Goal: Information Seeking & Learning: Learn about a topic

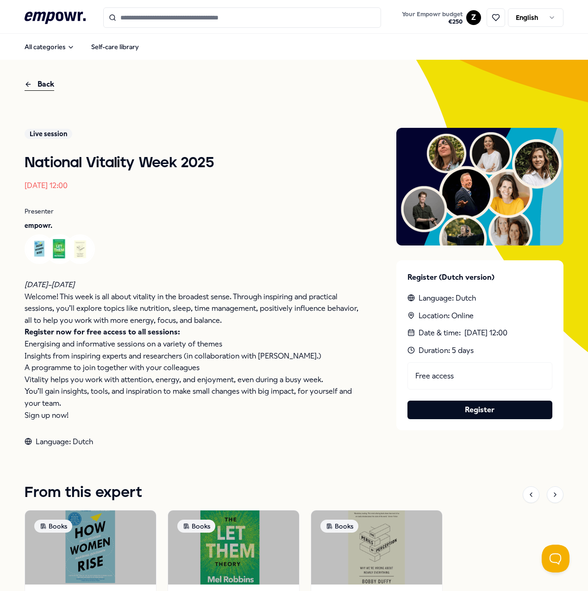
click at [44, 14] on icon at bounding box center [55, 18] width 61 height 12
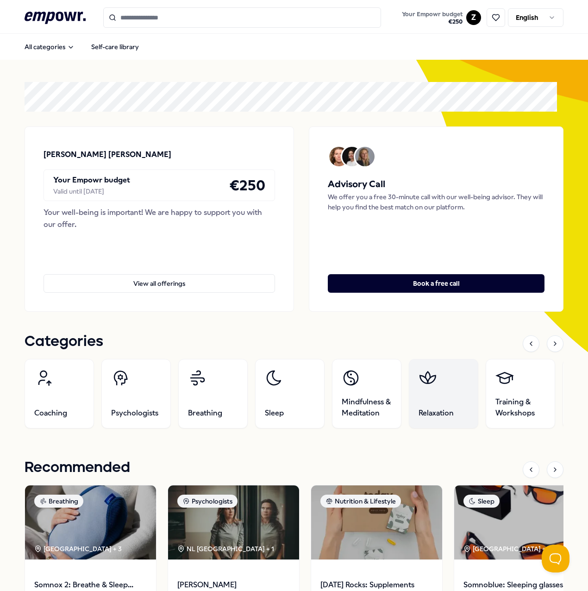
click at [424, 392] on link "Relaxation" at bounding box center [443, 393] width 69 height 69
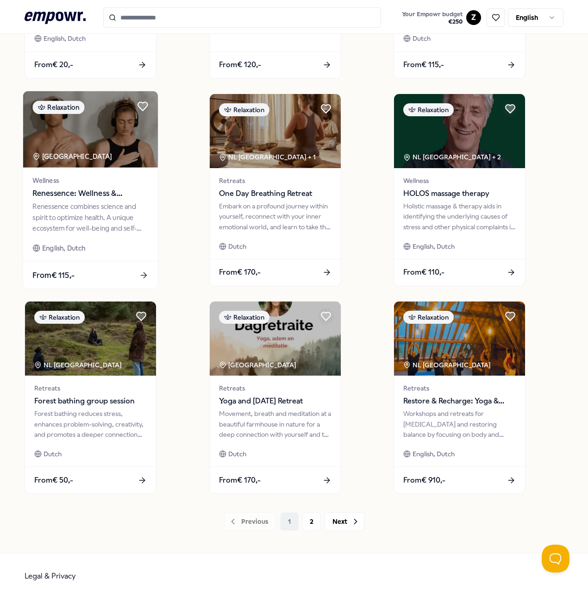
scroll to position [444, 0]
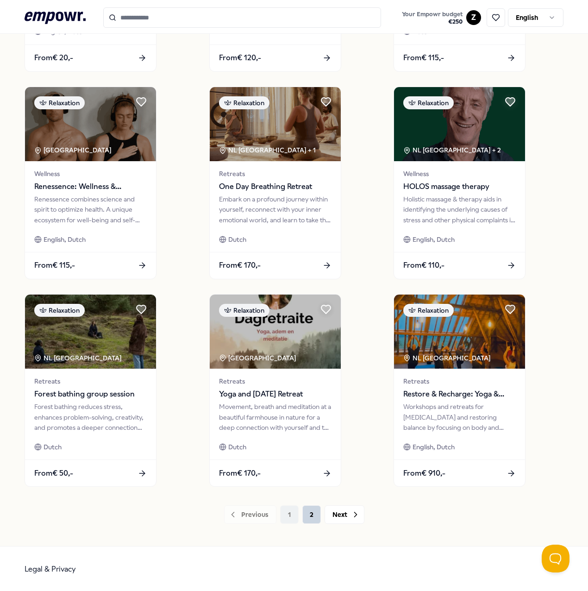
click at [306, 517] on button "2" at bounding box center [312, 514] width 19 height 19
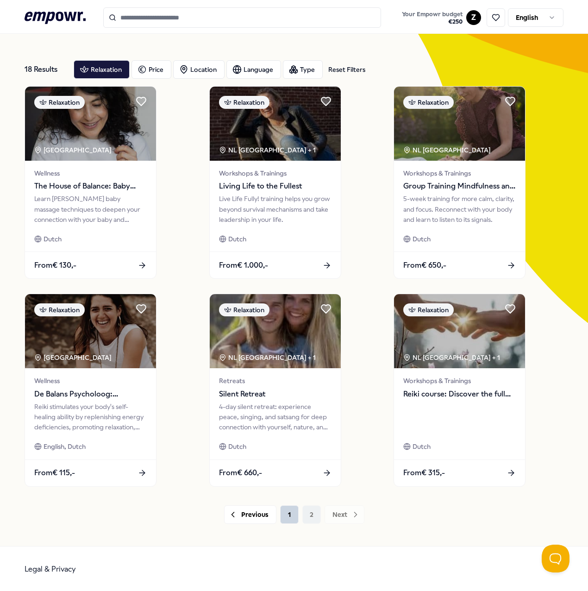
click at [286, 515] on button "1" at bounding box center [289, 514] width 19 height 19
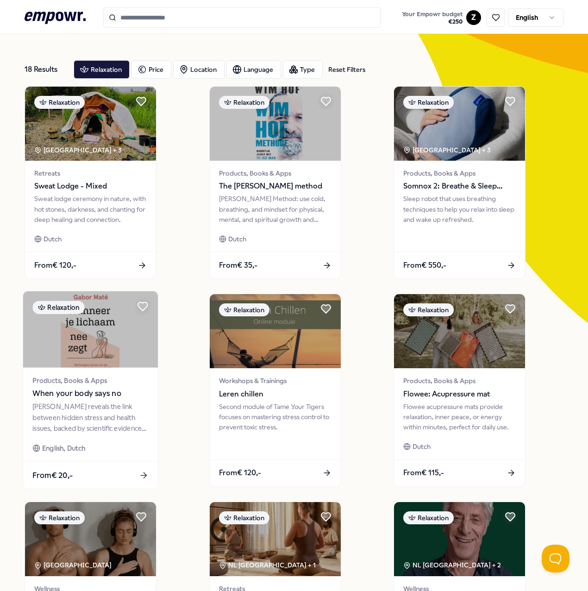
scroll to position [122, 0]
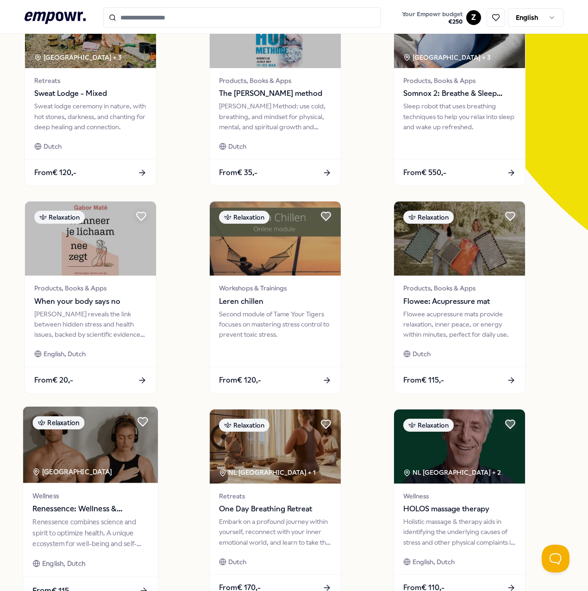
click at [84, 453] on img at bounding box center [90, 445] width 135 height 76
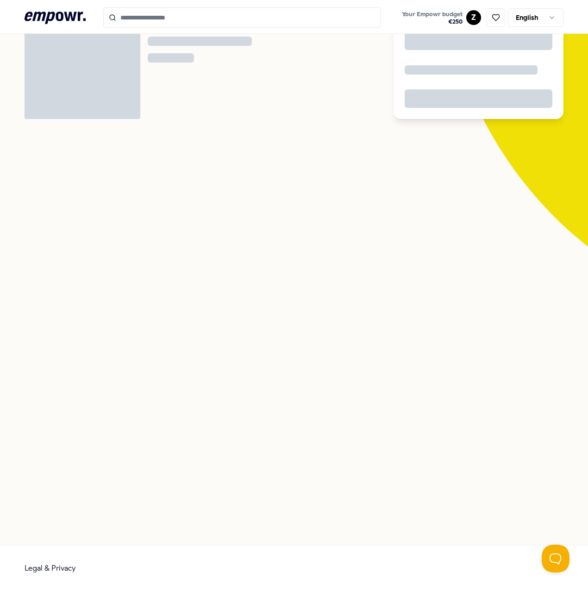
scroll to position [60, 0]
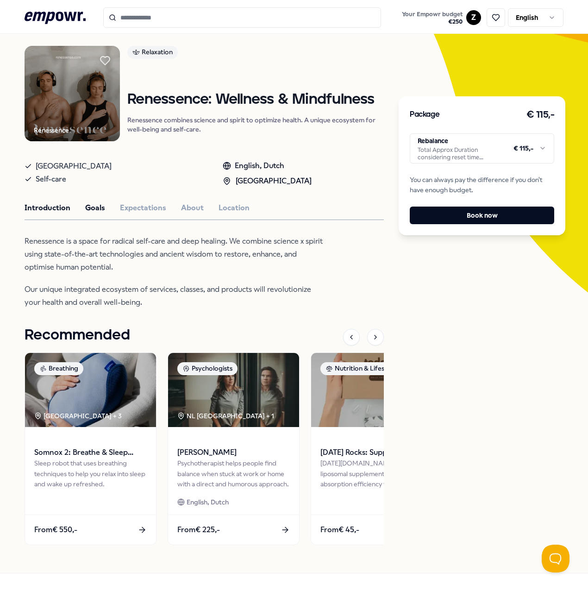
click at [96, 204] on button "Goals" at bounding box center [95, 208] width 20 height 12
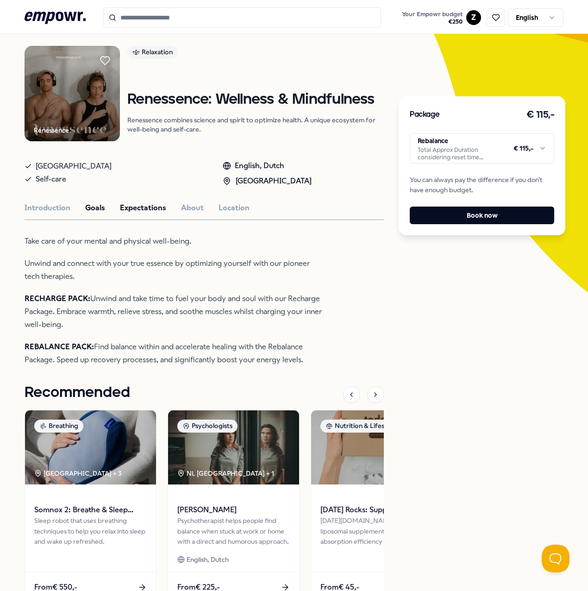
click at [141, 205] on button "Expectations" at bounding box center [143, 208] width 46 height 12
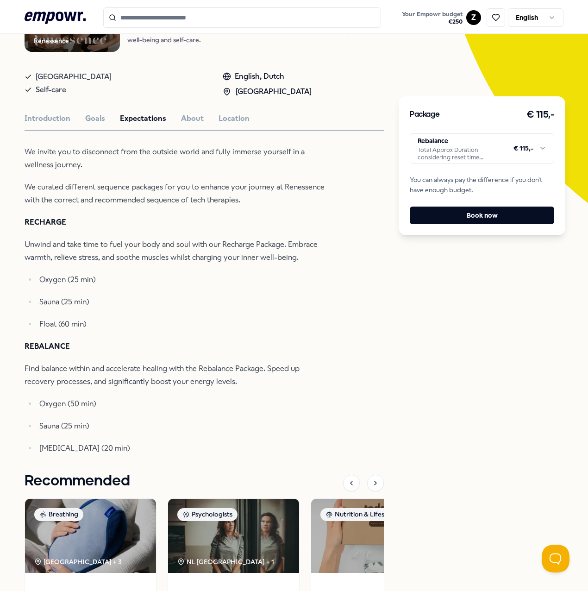
scroll to position [152, 0]
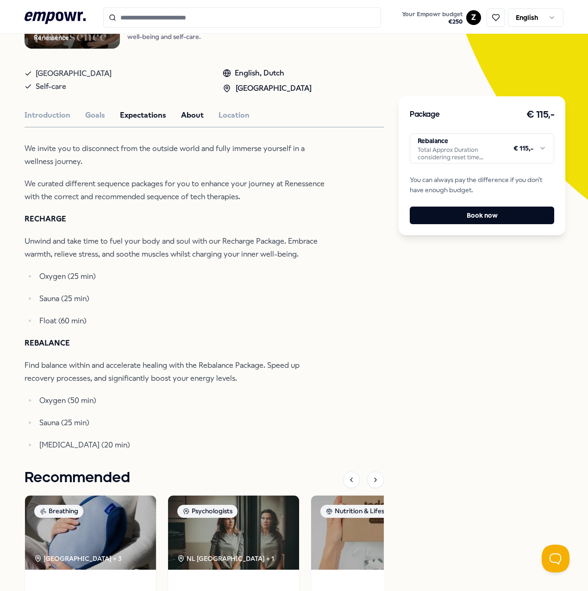
click at [187, 113] on button "About" at bounding box center [192, 115] width 23 height 12
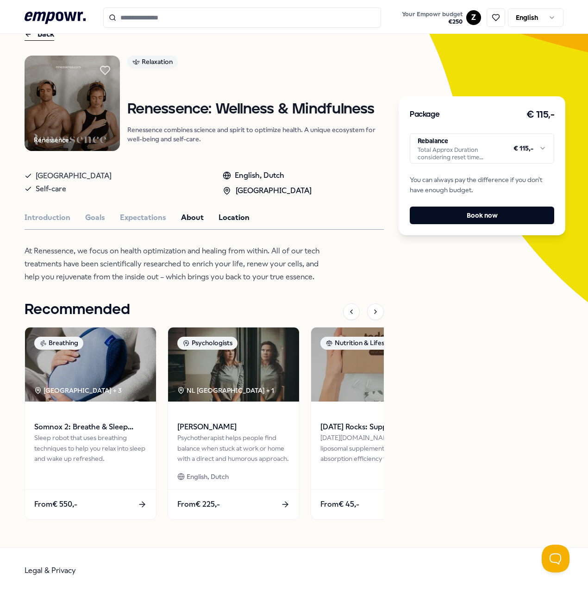
click at [230, 214] on button "Location" at bounding box center [234, 218] width 31 height 12
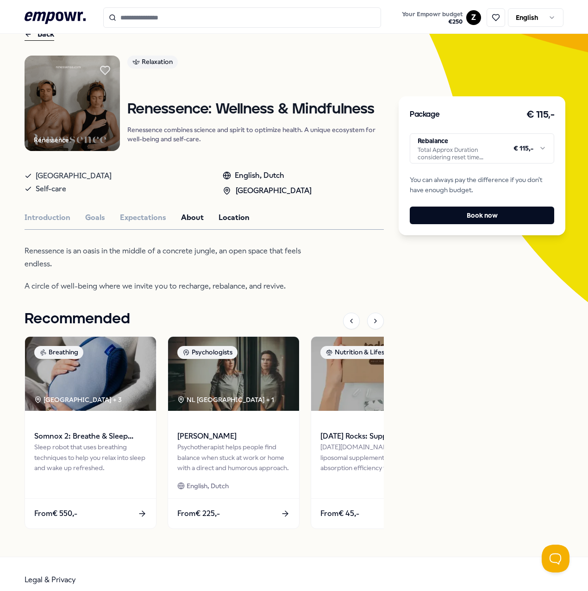
click at [188, 218] on button "About" at bounding box center [192, 218] width 23 height 12
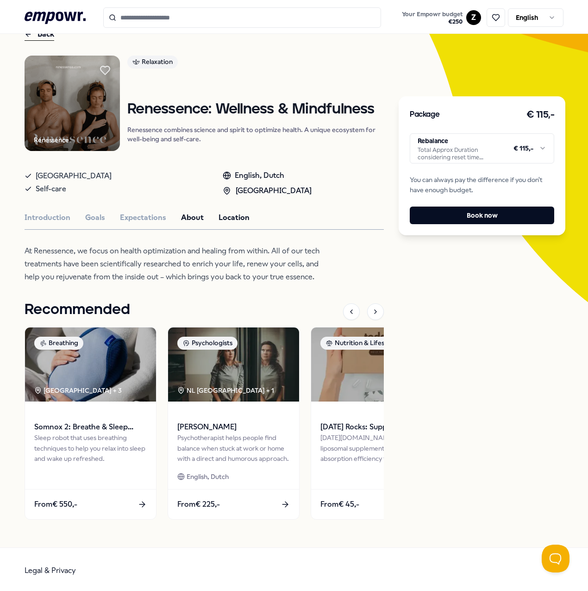
click at [219, 221] on button "Location" at bounding box center [234, 218] width 31 height 12
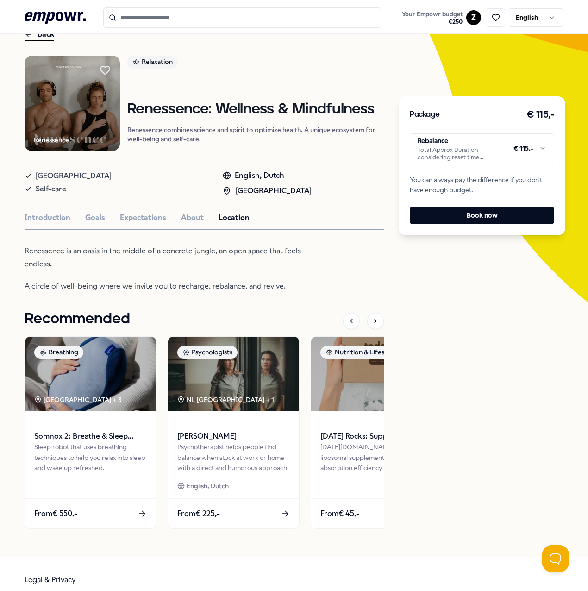
click at [121, 269] on div "Renessence is an oasis in the middle of a concrete jungle, an open space that f…" at bounding box center [175, 269] width 301 height 48
click at [189, 213] on button "About" at bounding box center [192, 218] width 23 height 12
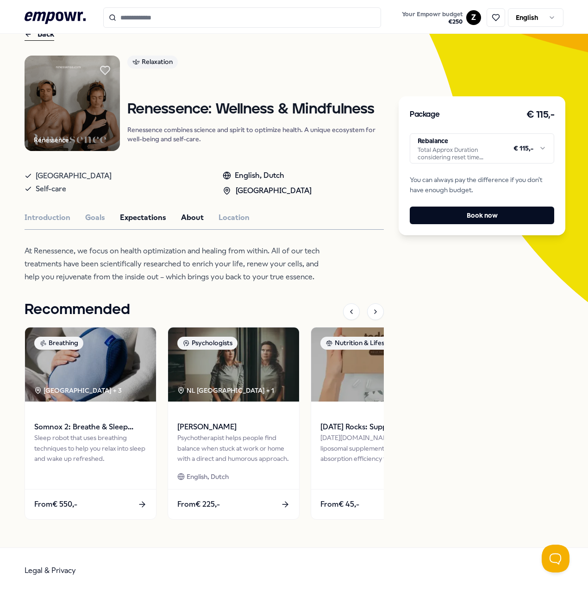
click at [151, 213] on button "Expectations" at bounding box center [143, 218] width 46 height 12
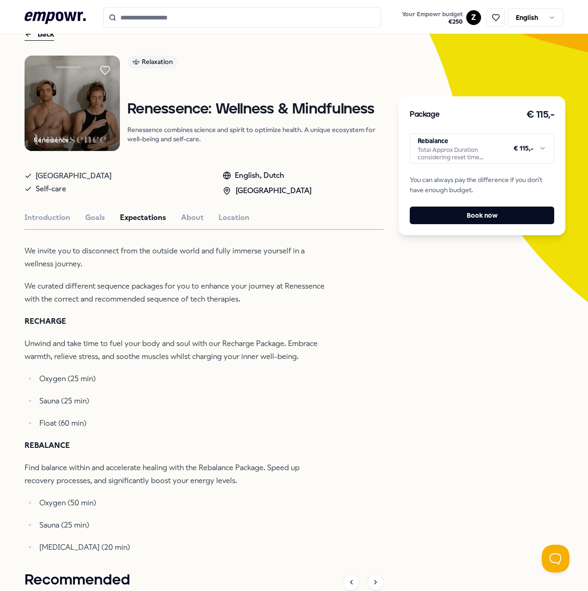
click at [48, 421] on p "Float (60 min)" at bounding box center [182, 423] width 286 height 13
copy p "Float"
click at [62, 16] on icon at bounding box center [55, 18] width 61 height 12
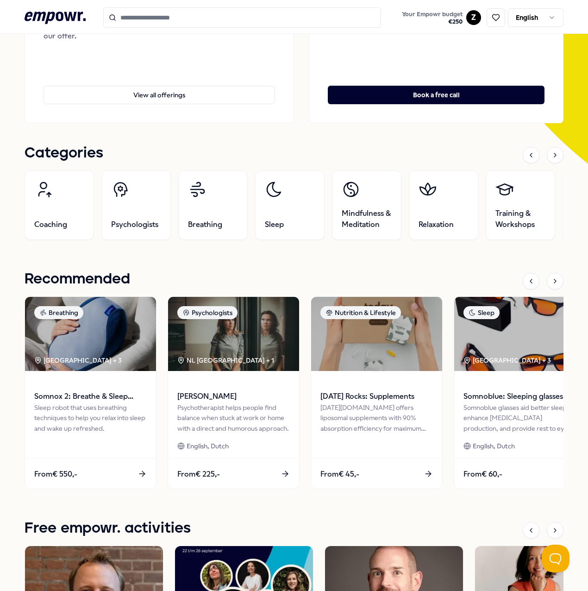
scroll to position [189, 0]
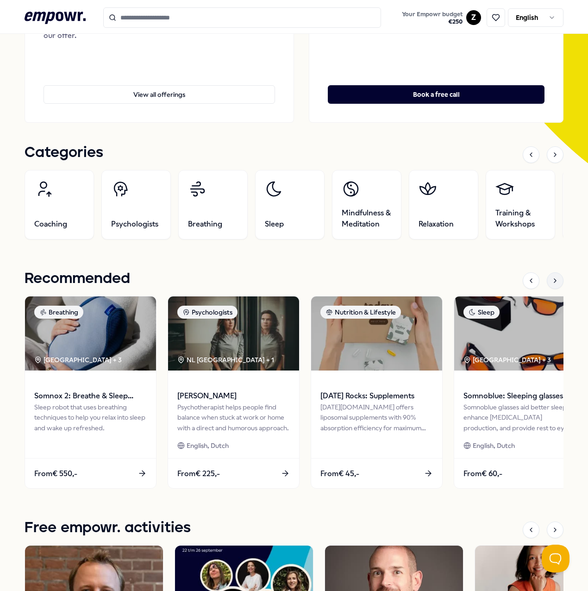
click at [547, 286] on div at bounding box center [555, 280] width 17 height 17
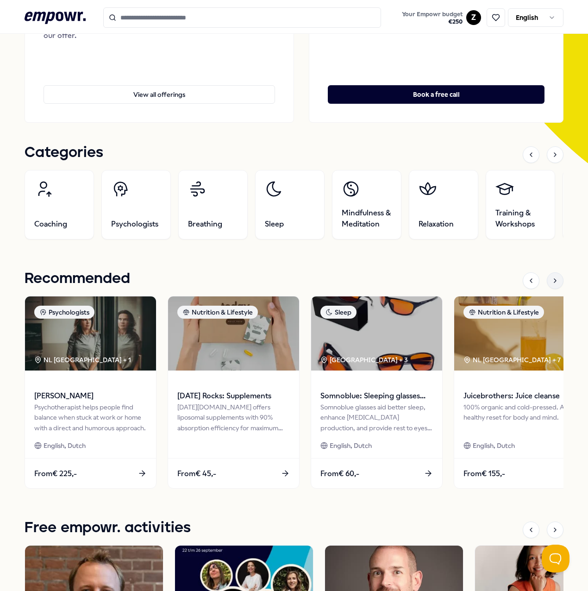
click at [552, 283] on icon at bounding box center [555, 280] width 7 height 7
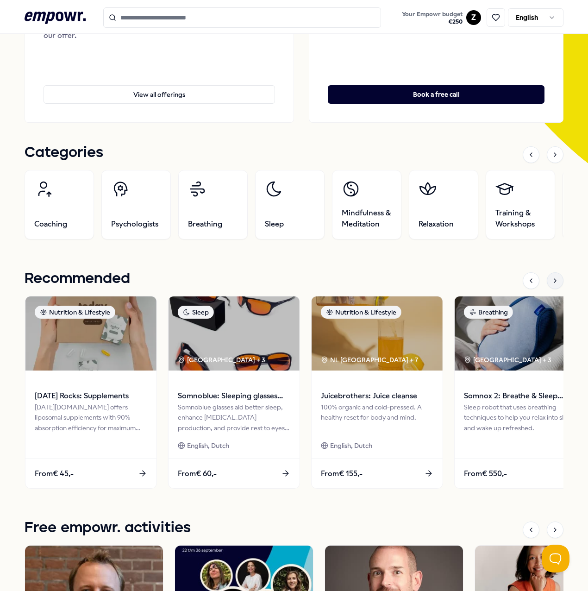
click at [552, 283] on icon at bounding box center [555, 280] width 7 height 7
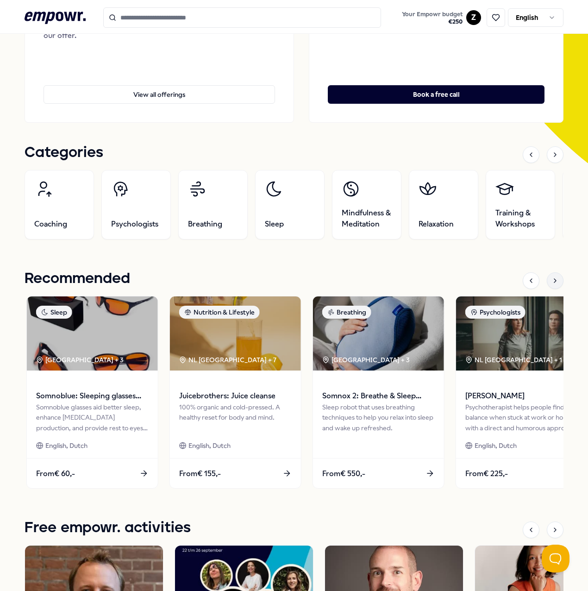
click at [552, 283] on icon at bounding box center [555, 280] width 7 height 7
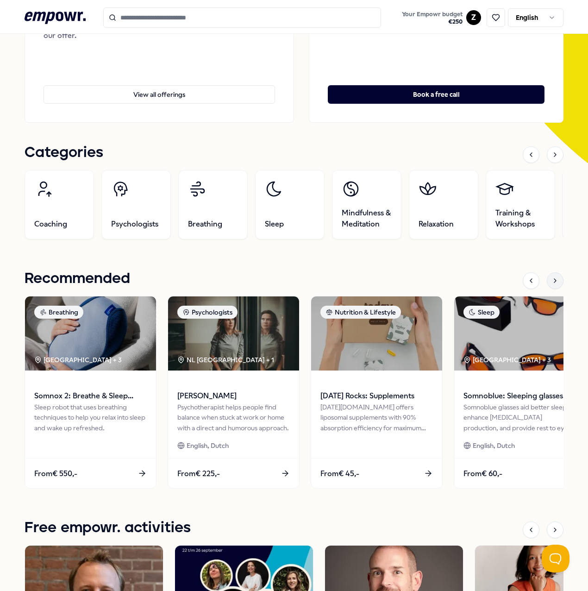
click at [552, 283] on icon at bounding box center [555, 280] width 7 height 7
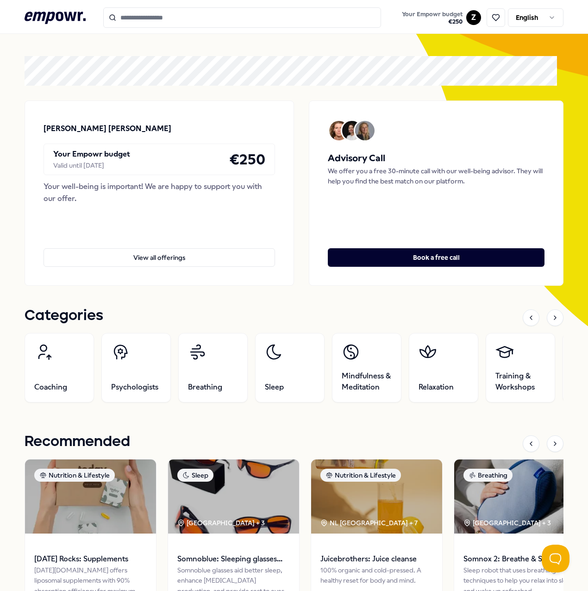
scroll to position [0, 0]
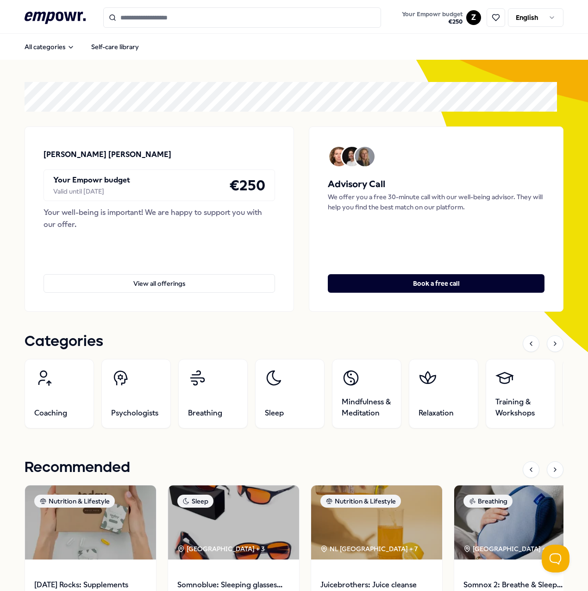
click at [48, 17] on icon at bounding box center [55, 18] width 61 height 12
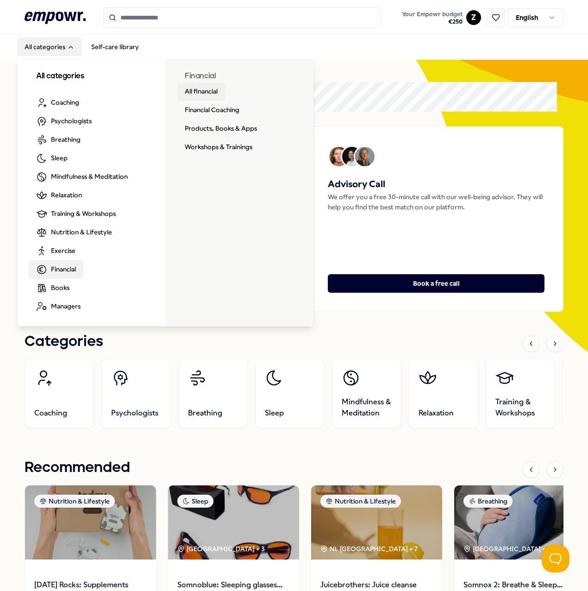
click at [201, 88] on link "All financial" at bounding box center [201, 91] width 48 height 19
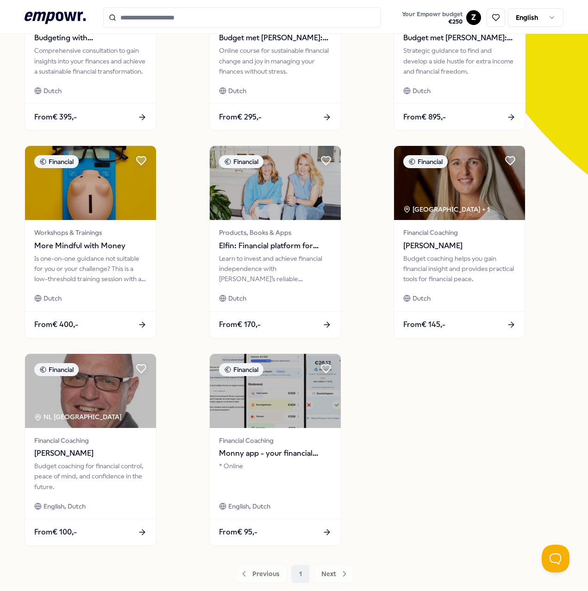
scroll to position [185, 0]
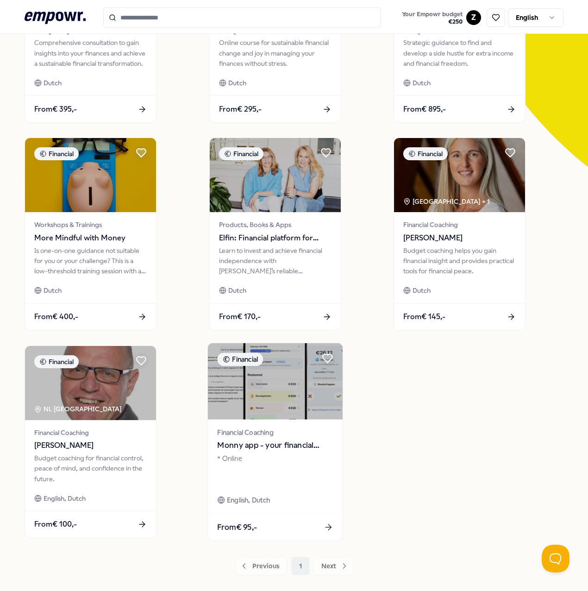
click at [257, 388] on img at bounding box center [275, 381] width 135 height 76
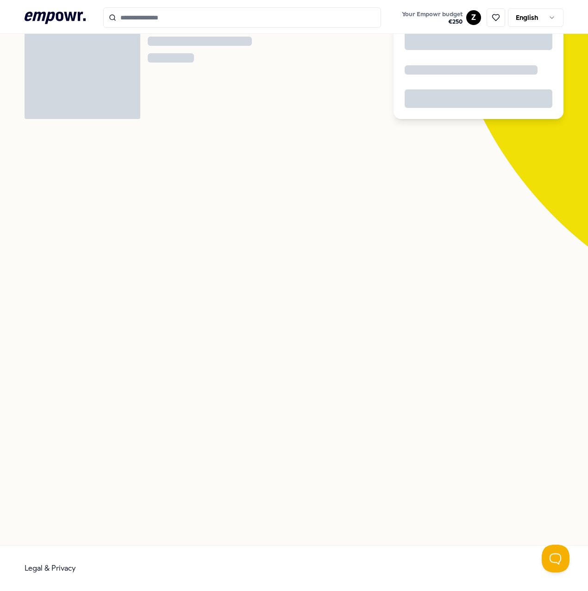
scroll to position [60, 0]
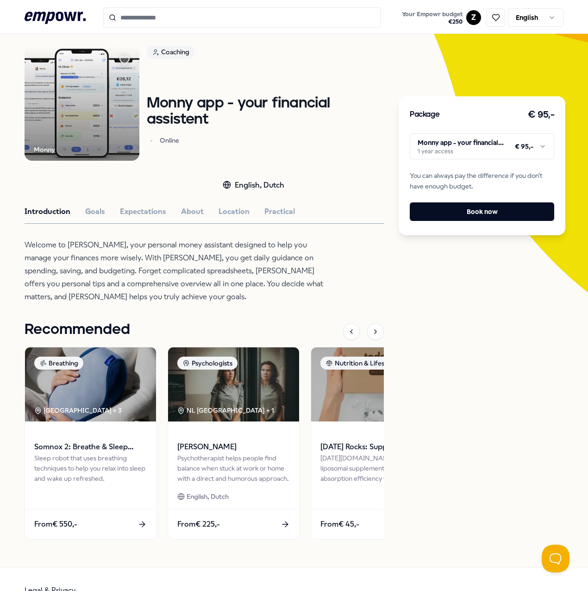
click at [492, 153] on html ".empowr-logo_svg__cls-1{fill:#03032f} Your Empowr budget € 250 Z English All ca…" at bounding box center [294, 295] width 588 height 591
click at [493, 150] on html ".empowr-logo_svg__cls-1{fill:#03032f} Your Empowr budget € 250 Z English All ca…" at bounding box center [294, 295] width 588 height 591
click at [92, 208] on button "Goals" at bounding box center [95, 212] width 20 height 12
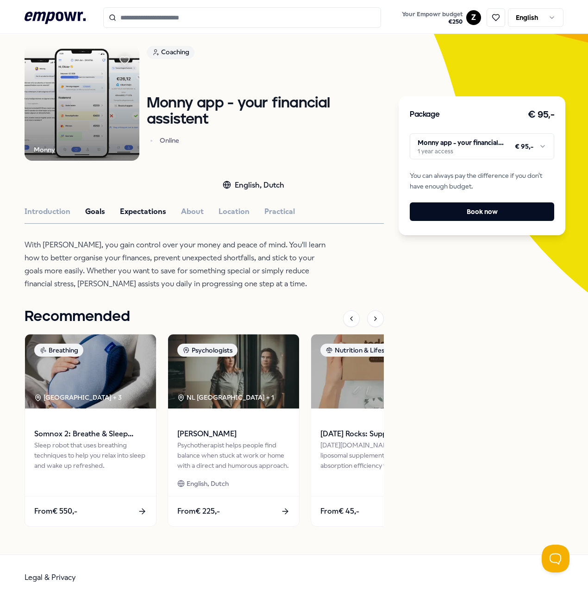
click at [139, 206] on button "Expectations" at bounding box center [143, 212] width 46 height 12
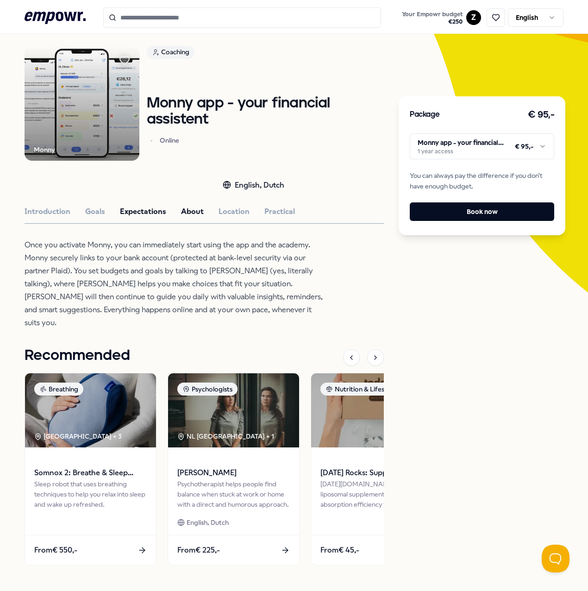
click at [186, 208] on button "About" at bounding box center [192, 212] width 23 height 12
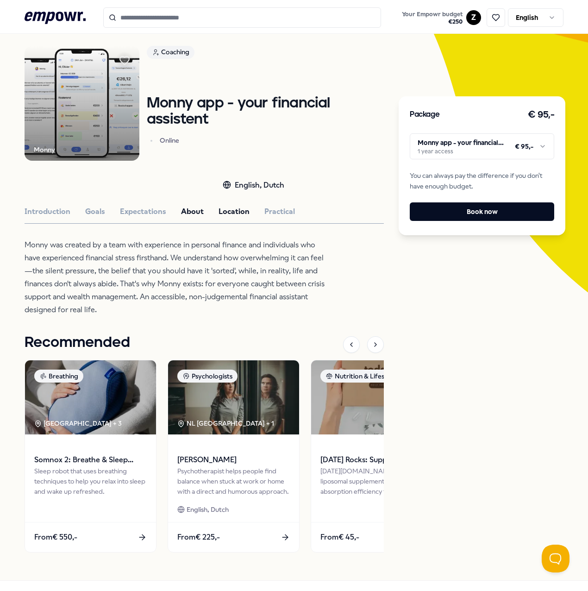
click at [228, 212] on button "Location" at bounding box center [234, 212] width 31 height 12
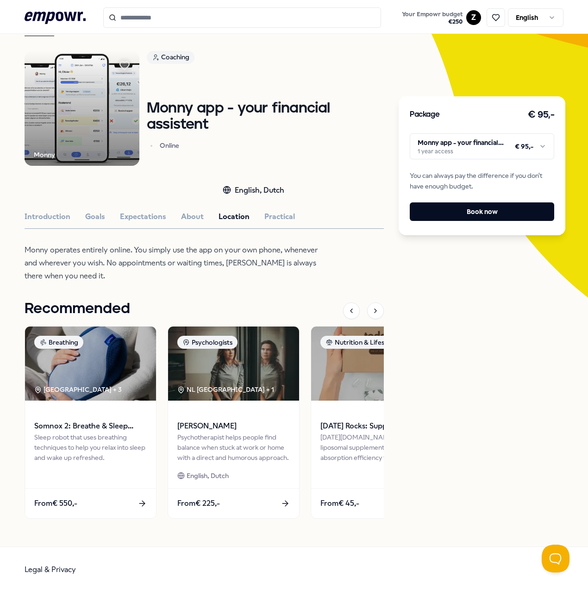
click at [287, 218] on button "Practical" at bounding box center [280, 217] width 31 height 12
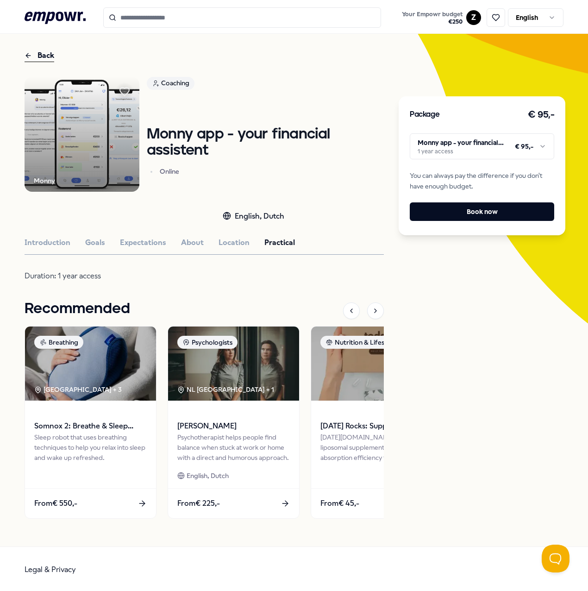
click at [72, 156] on img at bounding box center [82, 134] width 115 height 115
click at [34, 241] on button "Introduction" at bounding box center [48, 243] width 46 height 12
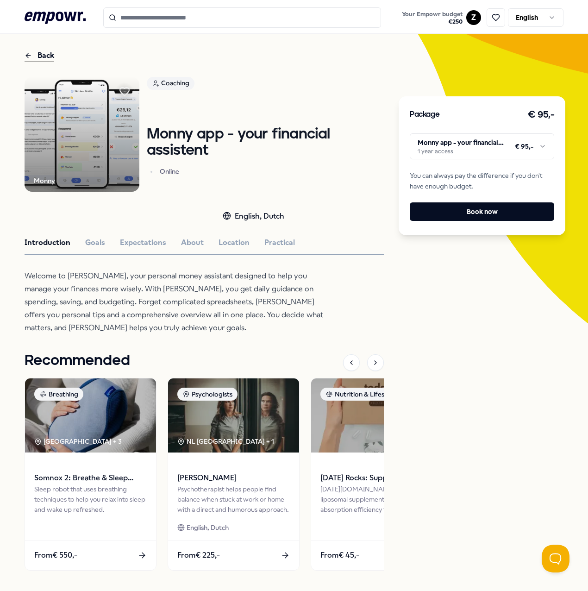
click at [62, 177] on img at bounding box center [82, 134] width 115 height 115
click at [430, 163] on div "Package € 95,- Monny app - your financial assistent 1 year access € 95,- You ca…" at bounding box center [482, 165] width 167 height 139
click at [429, 143] on html ".empowr-logo_svg__cls-1{fill:#03032f} Your Empowr budget € 250 Z English All ca…" at bounding box center [294, 295] width 588 height 591
click at [426, 152] on html ".empowr-logo_svg__cls-1{fill:#03032f} Your Empowr budget € 250 Z English All ca…" at bounding box center [294, 295] width 588 height 591
click at [69, 13] on icon at bounding box center [55, 18] width 61 height 12
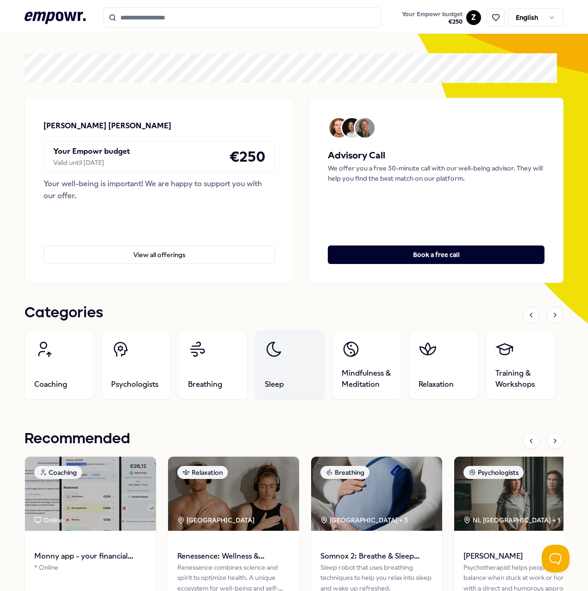
click at [277, 362] on link "Sleep" at bounding box center [289, 364] width 69 height 69
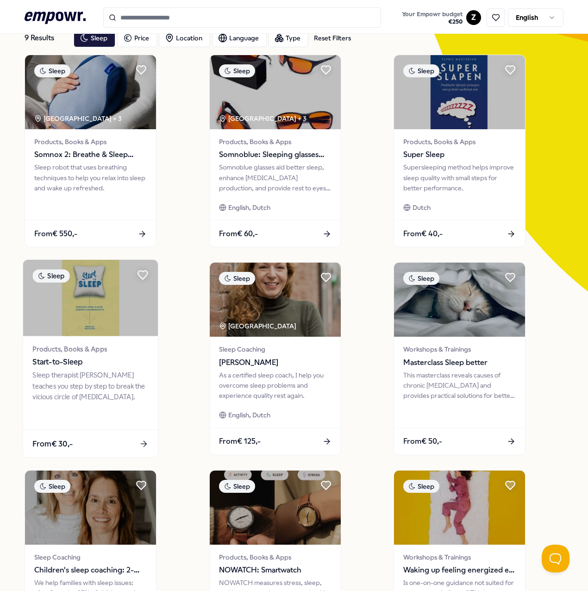
scroll to position [75, 0]
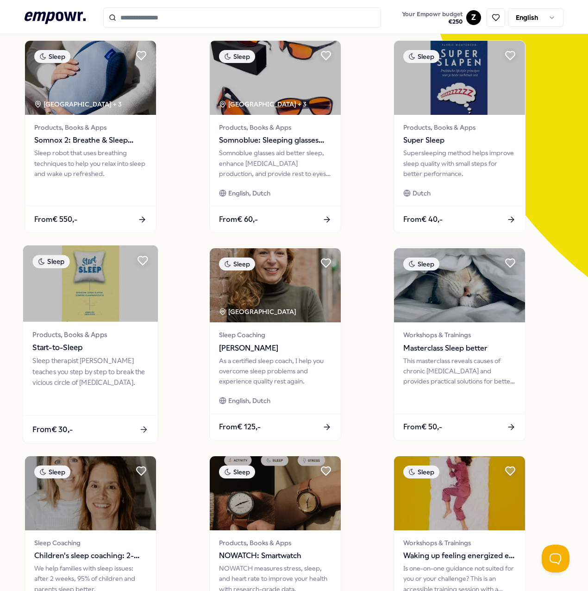
click at [107, 292] on img at bounding box center [90, 284] width 135 height 76
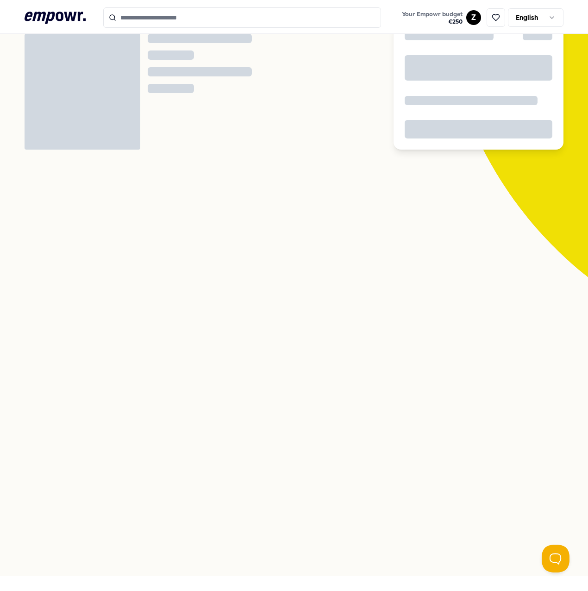
scroll to position [60, 0]
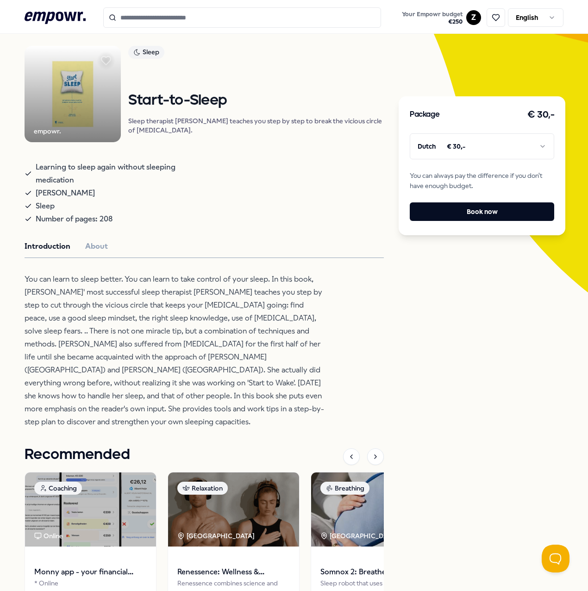
click at [96, 258] on div "empowr. Sleep Start-to-Sleep Sleep therapist [PERSON_NAME] teaches you step by …" at bounding box center [204, 360] width 359 height 629
click at [95, 252] on button "About" at bounding box center [96, 246] width 23 height 12
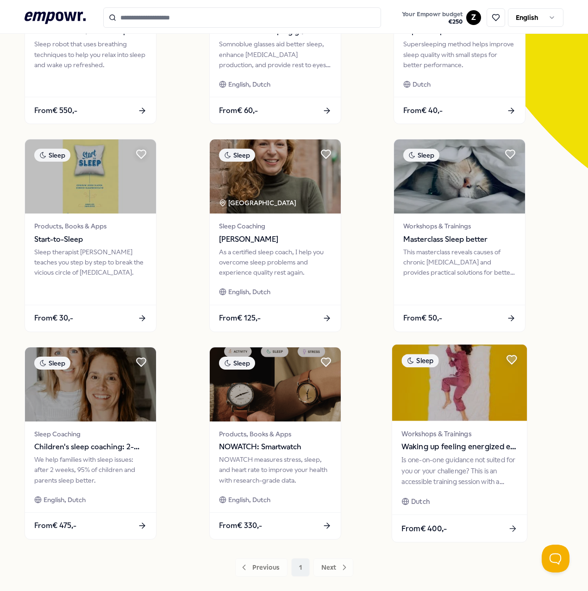
scroll to position [199, 0]
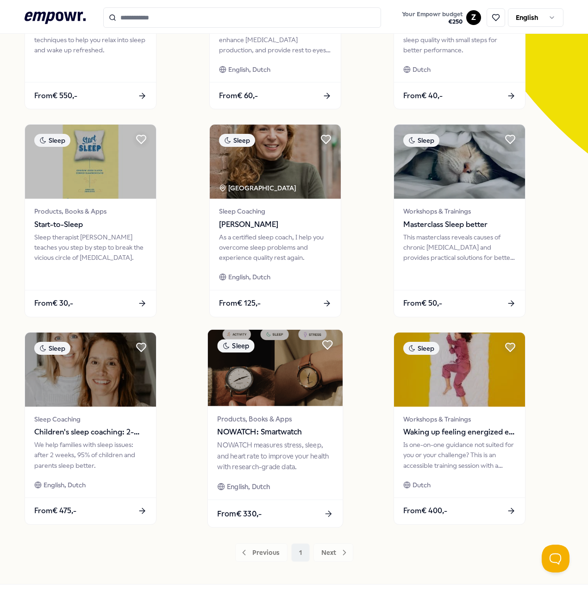
click at [253, 391] on img at bounding box center [275, 368] width 135 height 76
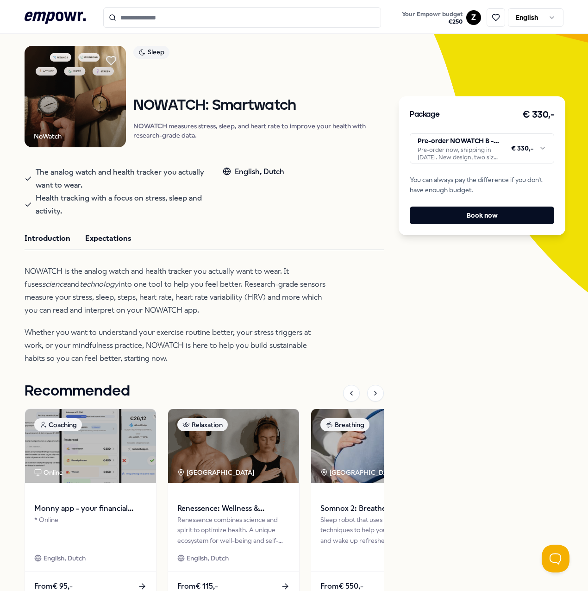
click at [101, 240] on button "Expectations" at bounding box center [108, 239] width 46 height 12
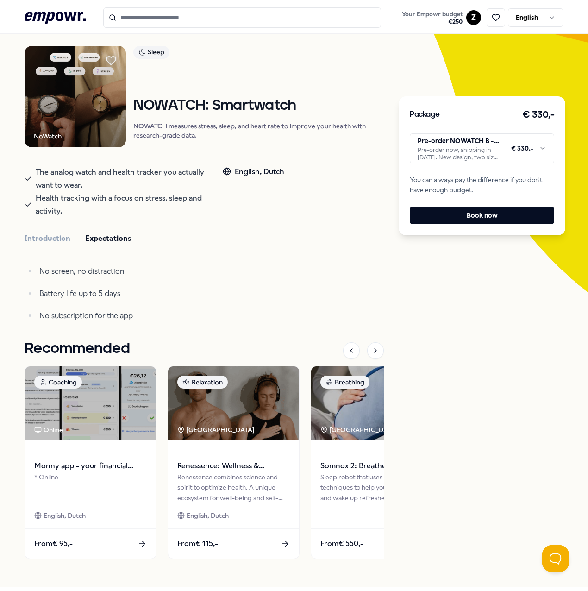
click at [104, 101] on img at bounding box center [75, 96] width 101 height 101
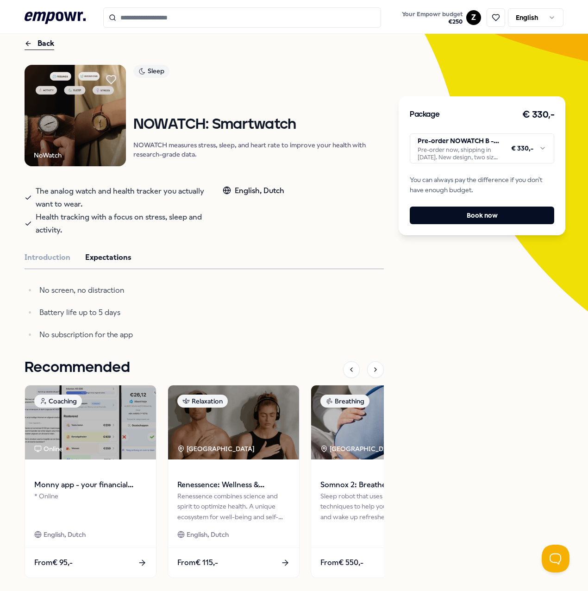
scroll to position [0, 0]
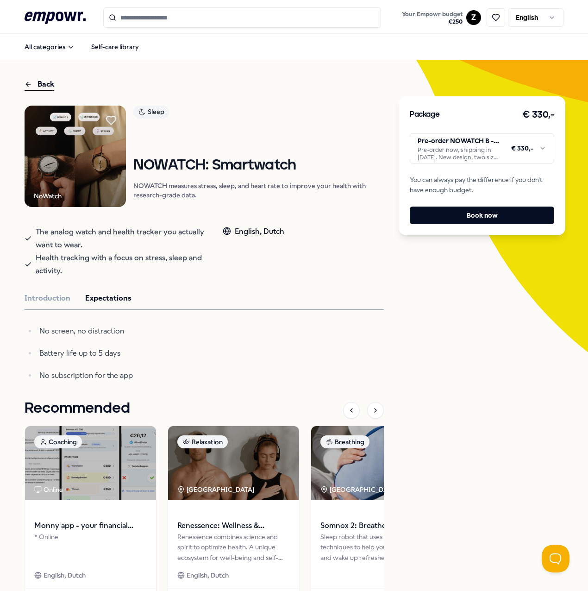
click at [523, 139] on html ".empowr-logo_svg__cls-1{fill:#03032f} Your Empowr budget € 250 Z English All ca…" at bounding box center [294, 295] width 588 height 591
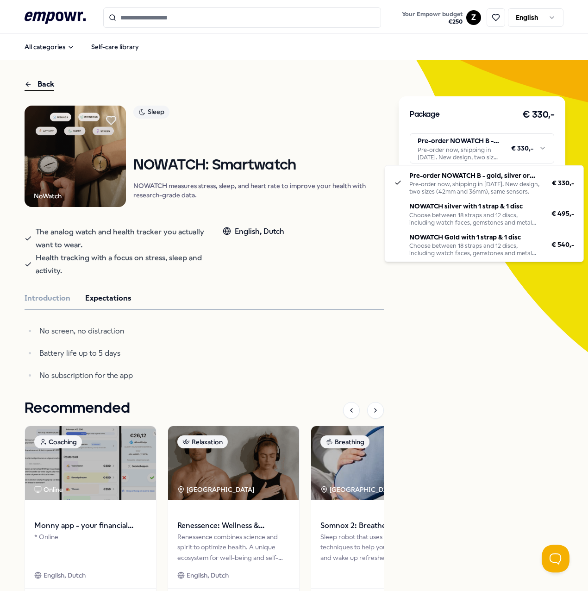
click at [516, 154] on html ".empowr-logo_svg__cls-1{fill:#03032f} Your Empowr budget € 250 Z English All ca…" at bounding box center [294, 295] width 588 height 591
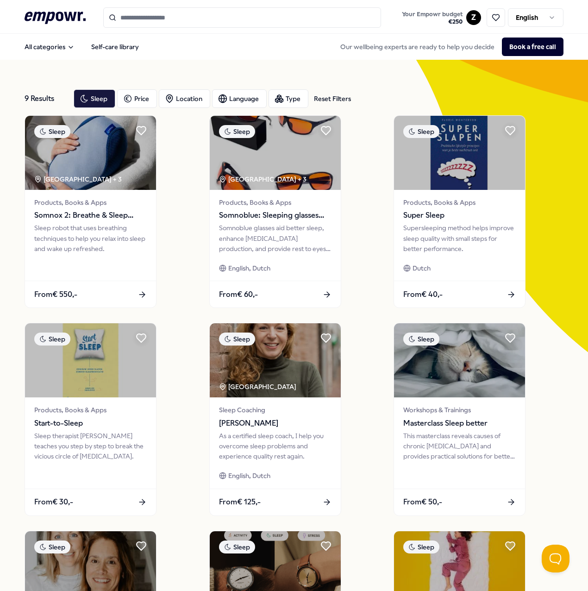
scroll to position [237, 0]
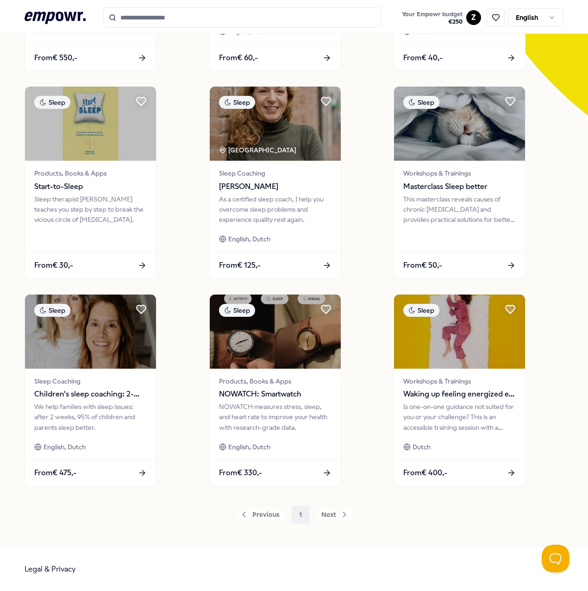
click at [328, 516] on div "Previous 1 Next" at bounding box center [294, 514] width 539 height 19
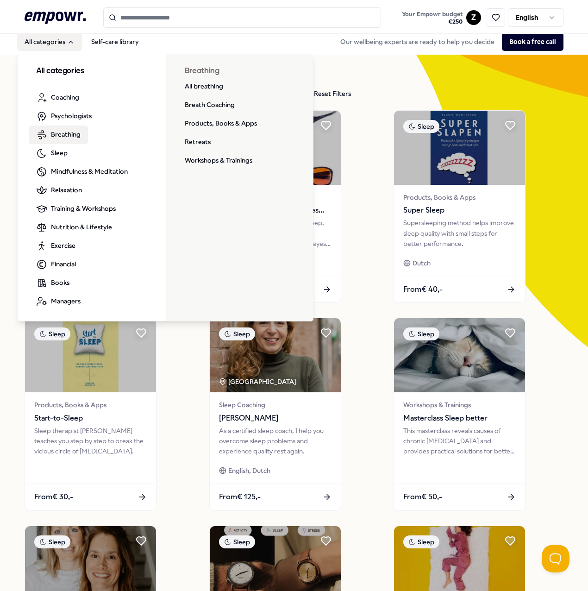
click at [69, 135] on span "Breathing" at bounding box center [66, 134] width 30 height 10
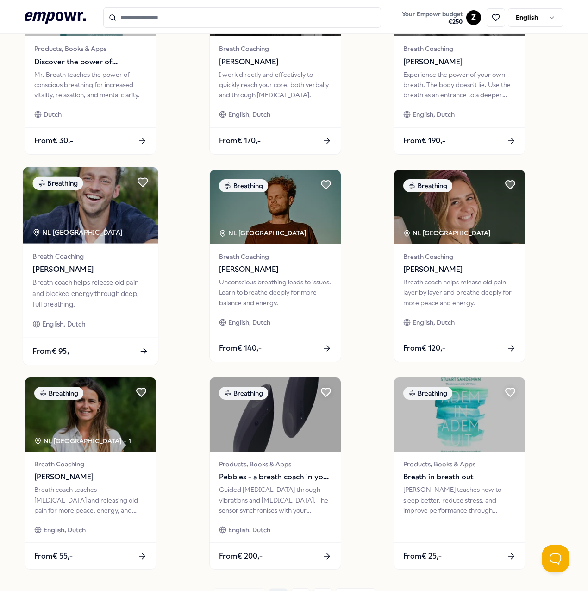
scroll to position [376, 0]
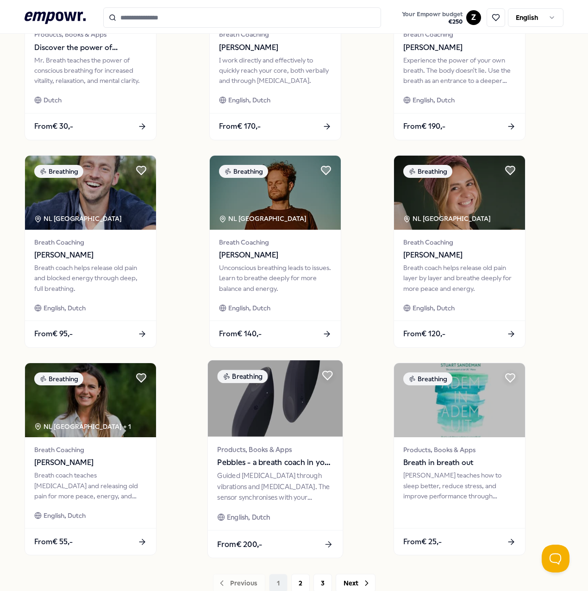
click at [284, 413] on img at bounding box center [275, 398] width 135 height 76
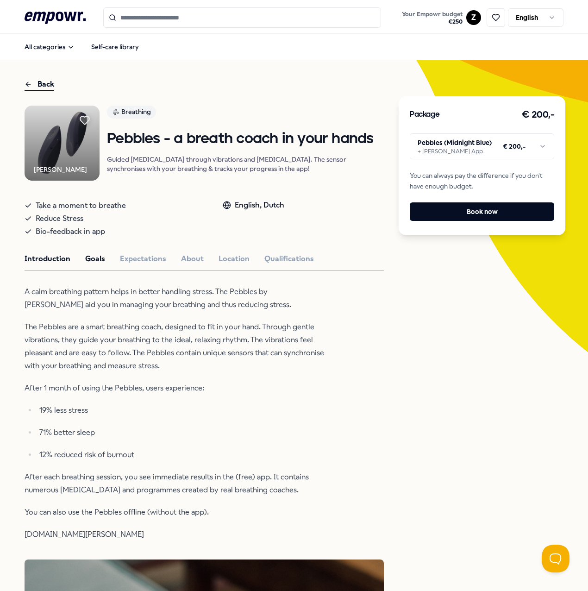
click at [85, 261] on button "Goals" at bounding box center [95, 259] width 20 height 12
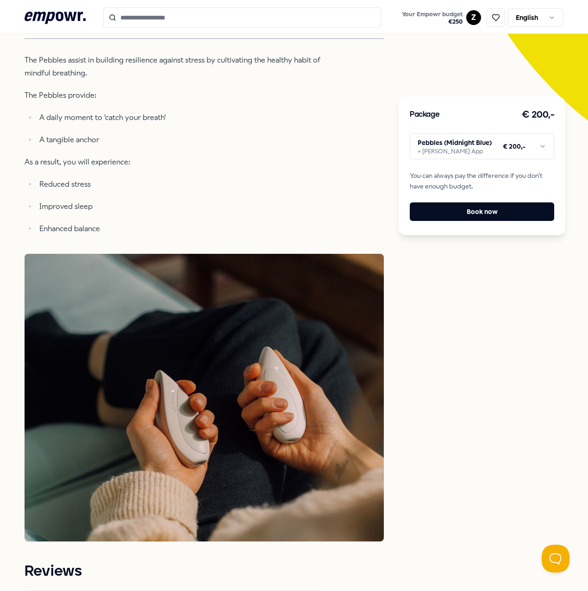
scroll to position [185, 0]
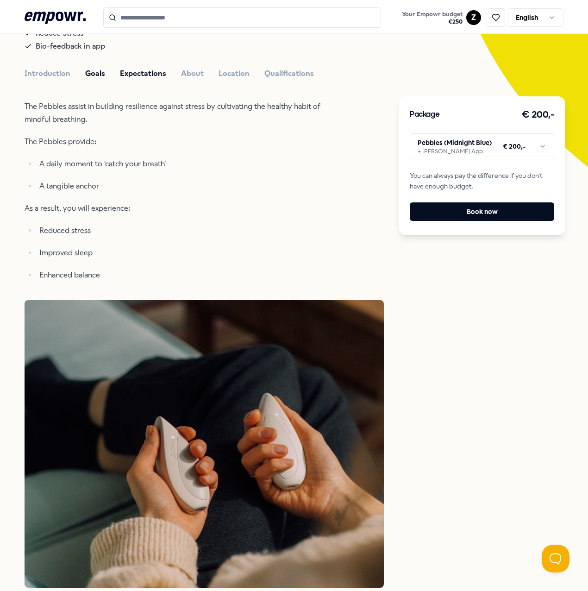
click at [147, 72] on button "Expectations" at bounding box center [143, 74] width 46 height 12
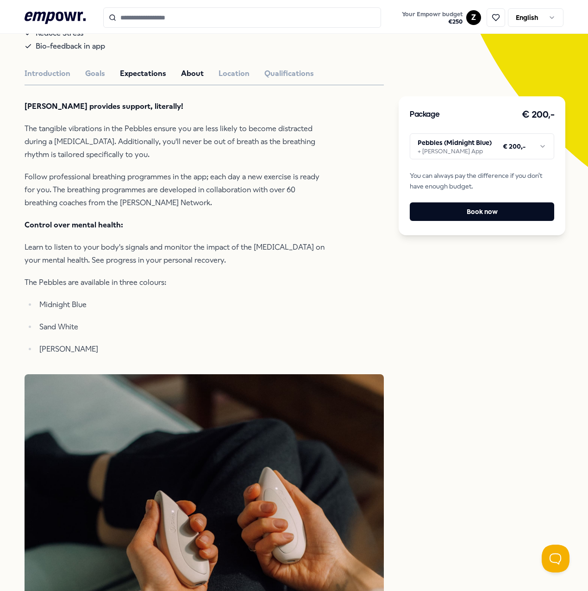
click at [197, 73] on button "About" at bounding box center [192, 74] width 23 height 12
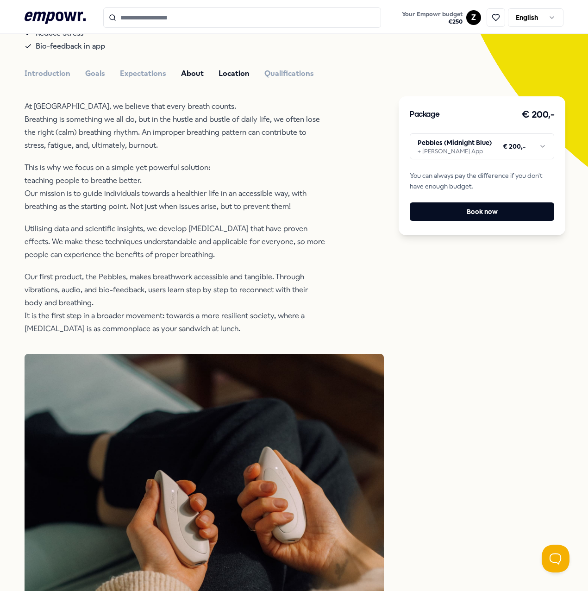
click at [233, 74] on button "Location" at bounding box center [234, 74] width 31 height 12
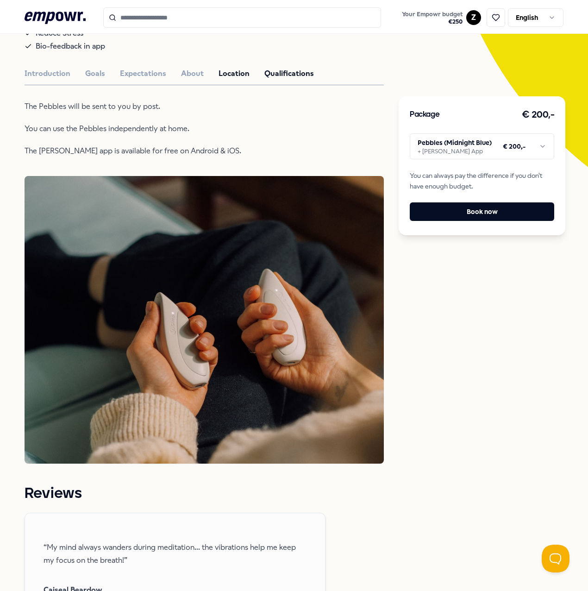
click at [273, 76] on button "Qualifications" at bounding box center [290, 74] width 50 height 12
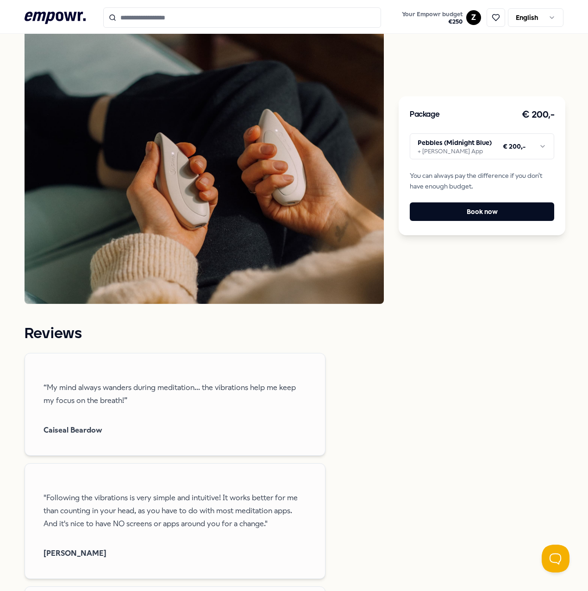
scroll to position [0, 0]
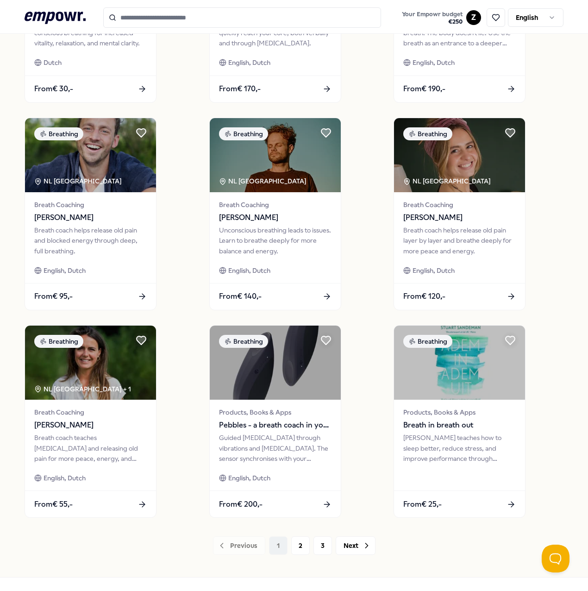
scroll to position [444, 0]
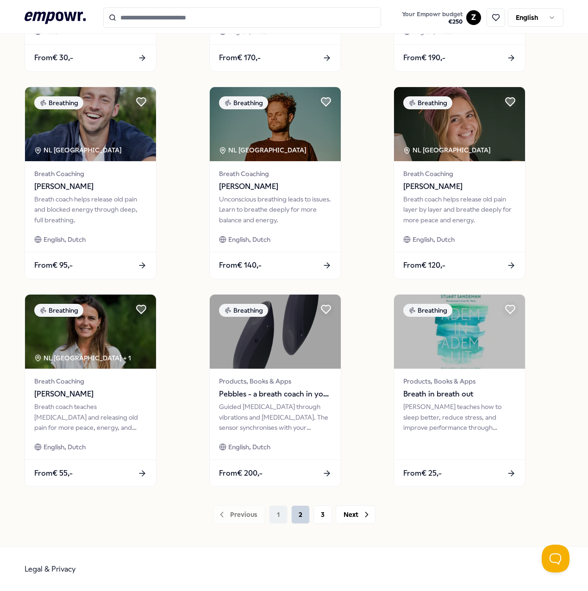
click at [295, 516] on button "2" at bounding box center [300, 514] width 19 height 19
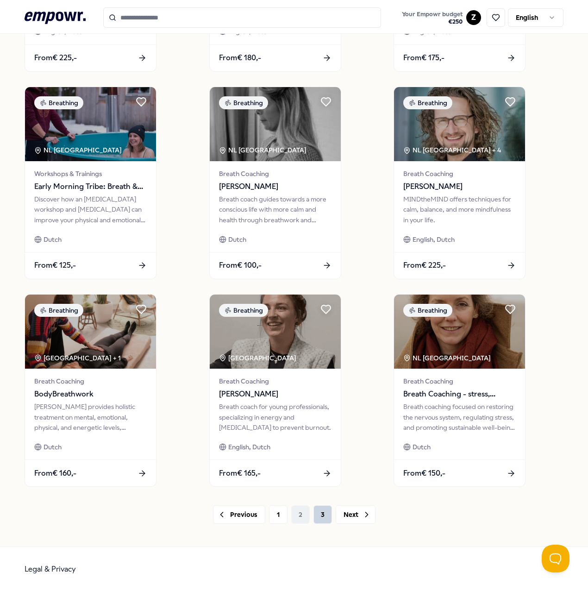
click at [320, 518] on button "3" at bounding box center [323, 514] width 19 height 19
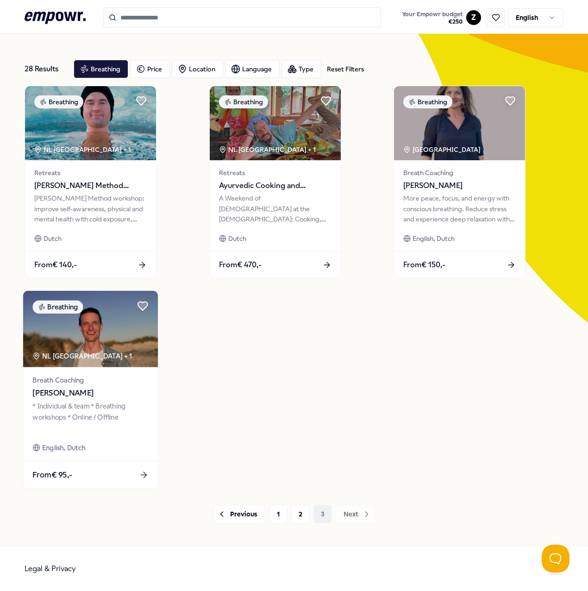
scroll to position [29, 0]
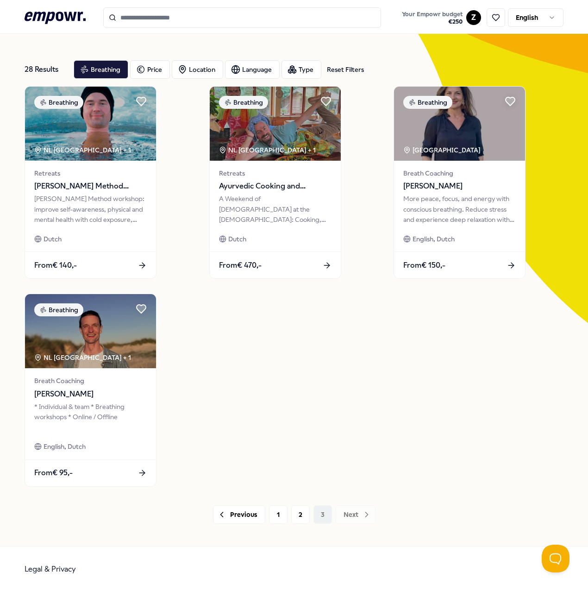
click at [69, 19] on icon ".empowr-logo_svg__cls-1{fill:#03032f}" at bounding box center [55, 17] width 61 height 17
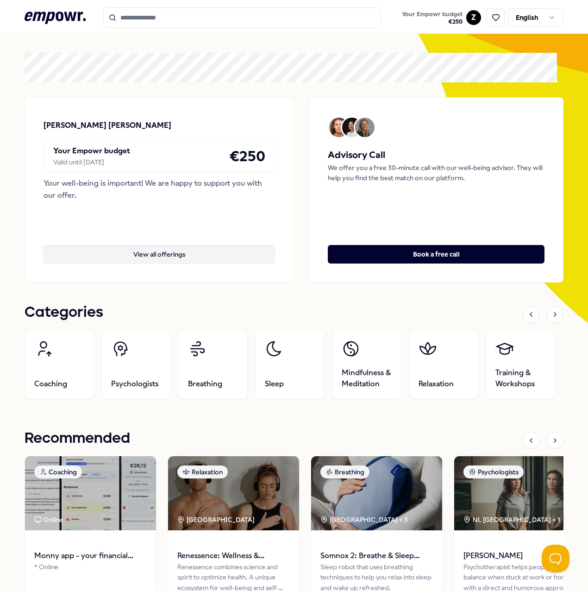
click at [201, 256] on button "View all offerings" at bounding box center [160, 254] width 232 height 19
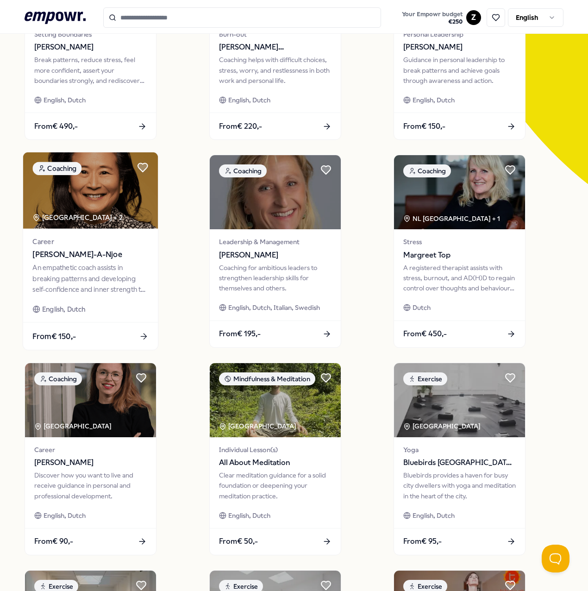
click at [113, 213] on img at bounding box center [90, 190] width 135 height 76
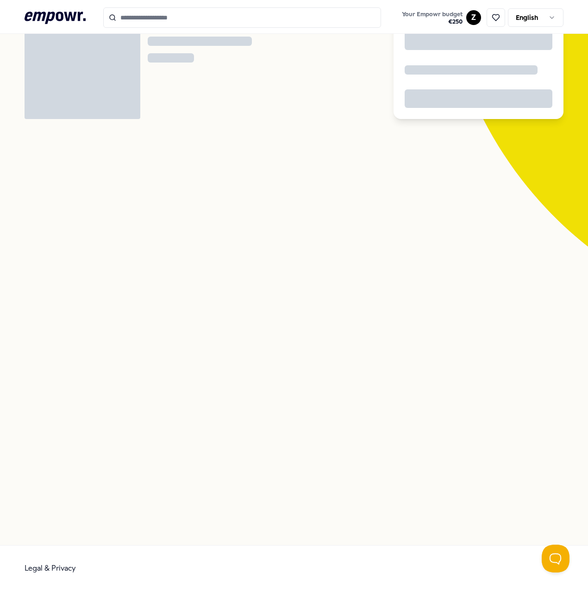
scroll to position [60, 0]
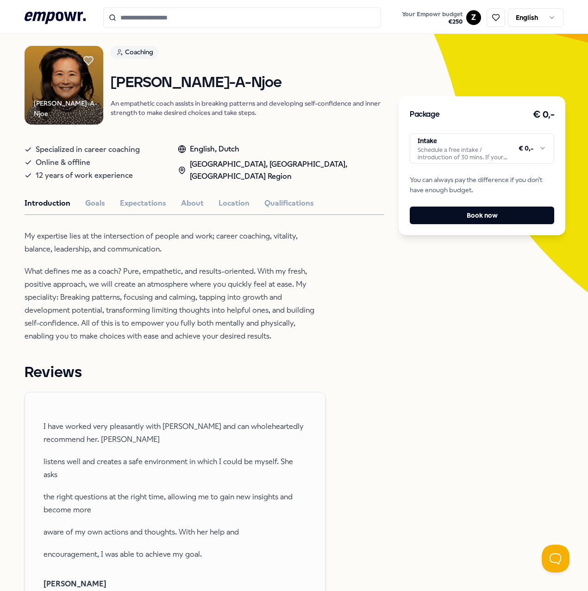
click at [517, 151] on html ".empowr-logo_svg__cls-1{fill:#03032f} Your Empowr budget € 250 Z English All ca…" at bounding box center [294, 295] width 588 height 591
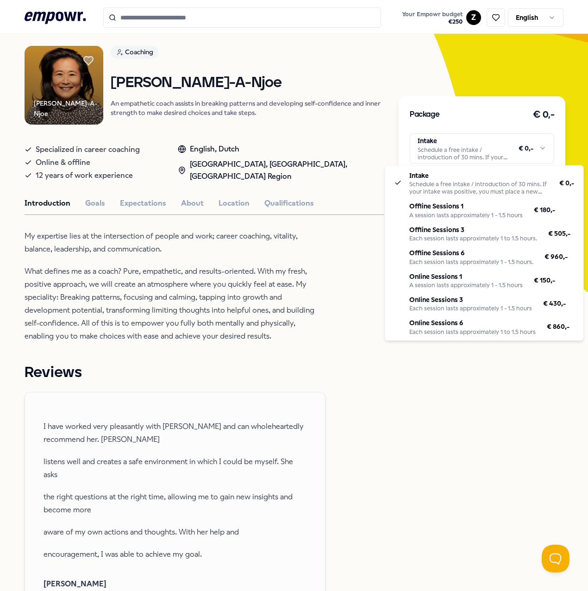
click at [493, 145] on html ".empowr-logo_svg__cls-1{fill:#03032f} Your Empowr budget € 250 Z English All ca…" at bounding box center [294, 295] width 588 height 591
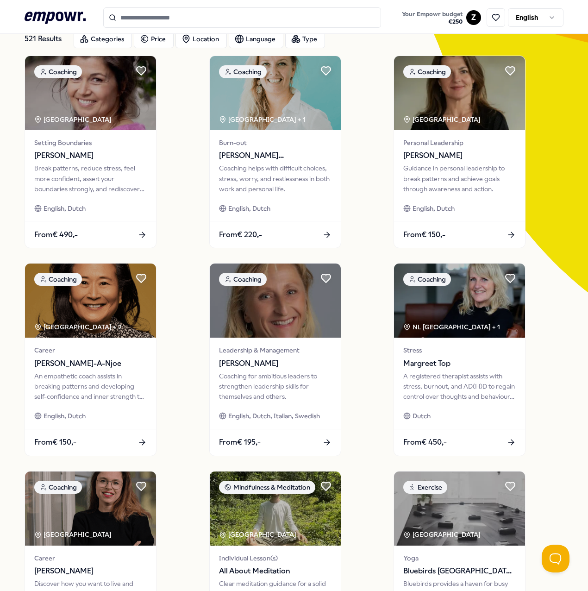
click at [50, 16] on icon ".empowr-logo_svg__cls-1{fill:#03032f}" at bounding box center [55, 17] width 61 height 17
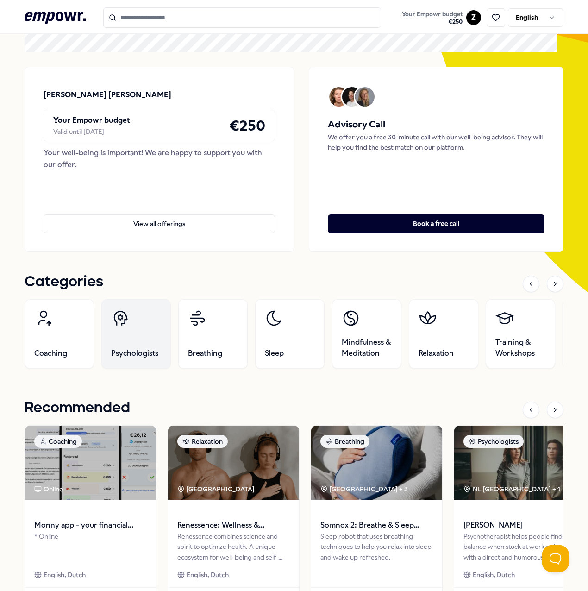
click at [126, 328] on link "Psychologists" at bounding box center [135, 333] width 69 height 69
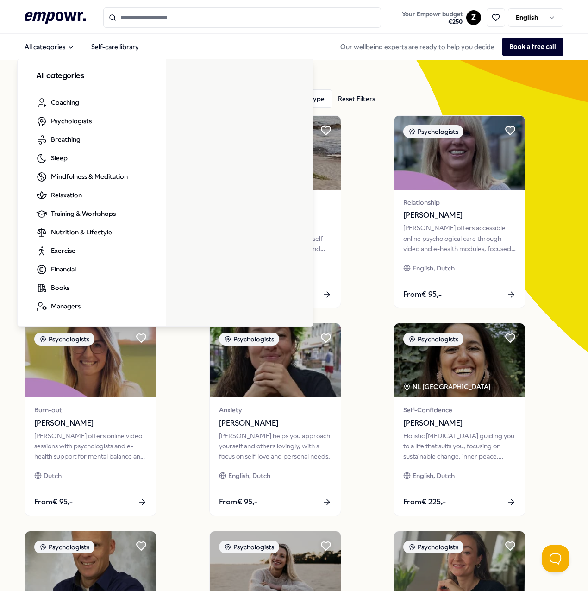
click at [58, 18] on icon ".empowr-logo_svg__cls-1{fill:#03032f}" at bounding box center [55, 17] width 61 height 17
